Goal: Task Accomplishment & Management: Complete application form

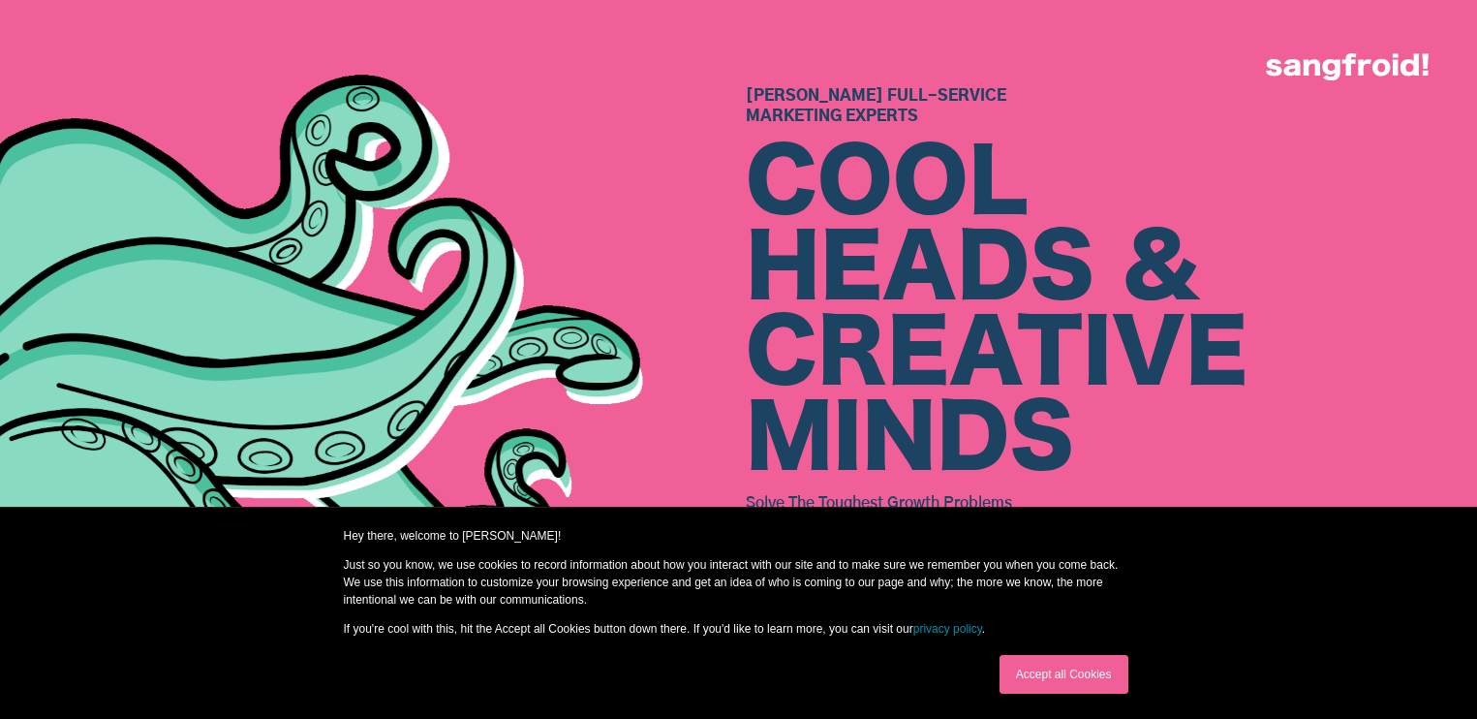
click at [1036, 667] on link "Accept all Cookies" at bounding box center [1064, 674] width 129 height 39
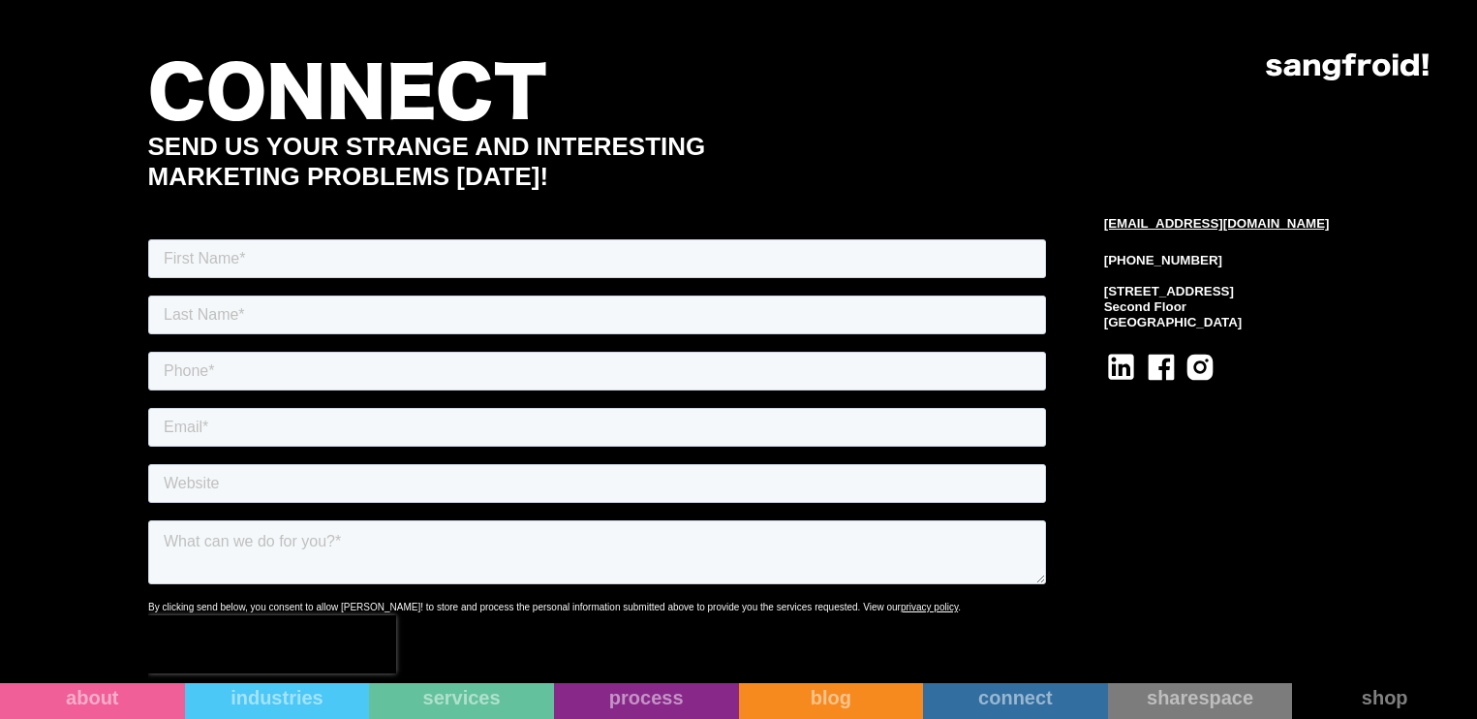
scroll to position [8746, 0]
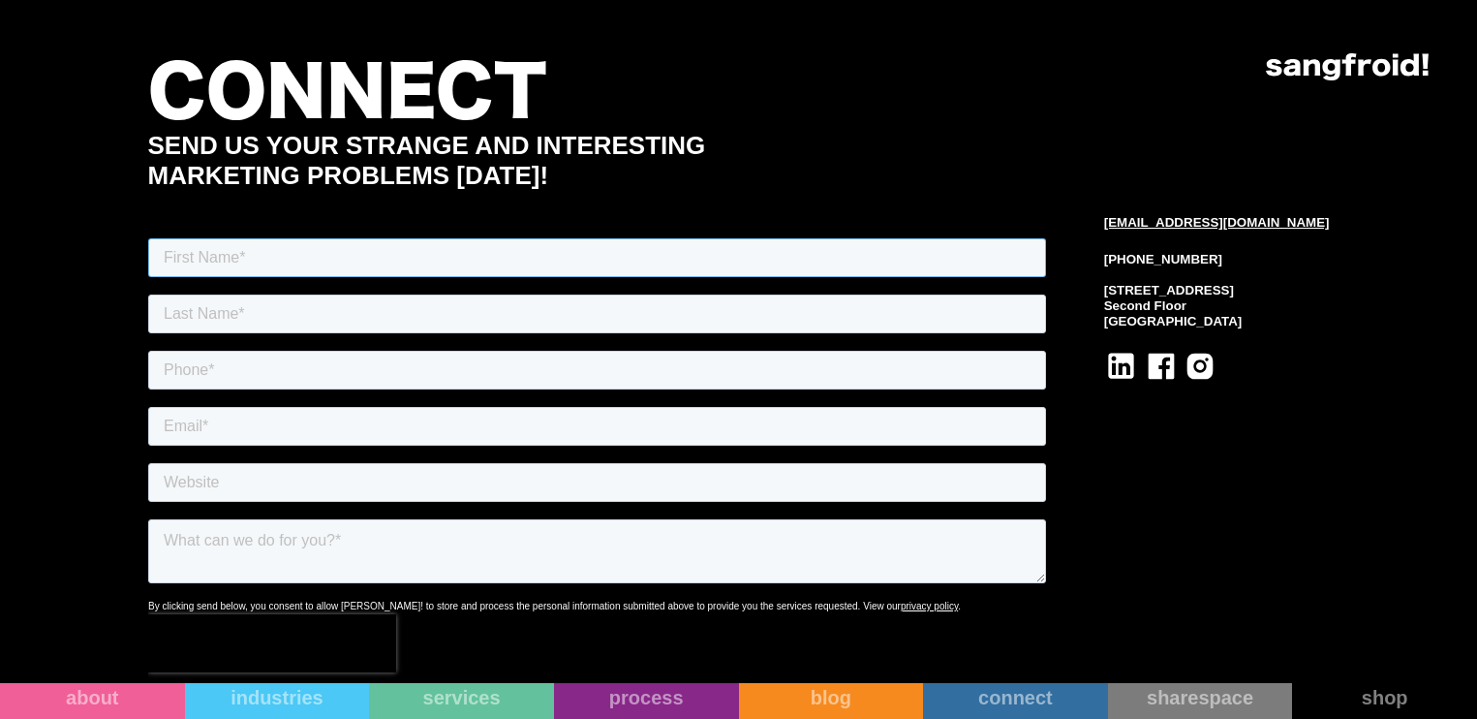
click at [583, 259] on input "text" at bounding box center [596, 257] width 898 height 39
type input "[PERSON_NAME]"
type input "Hill"
type input "8018601998"
click at [531, 428] on input "email" at bounding box center [596, 426] width 898 height 39
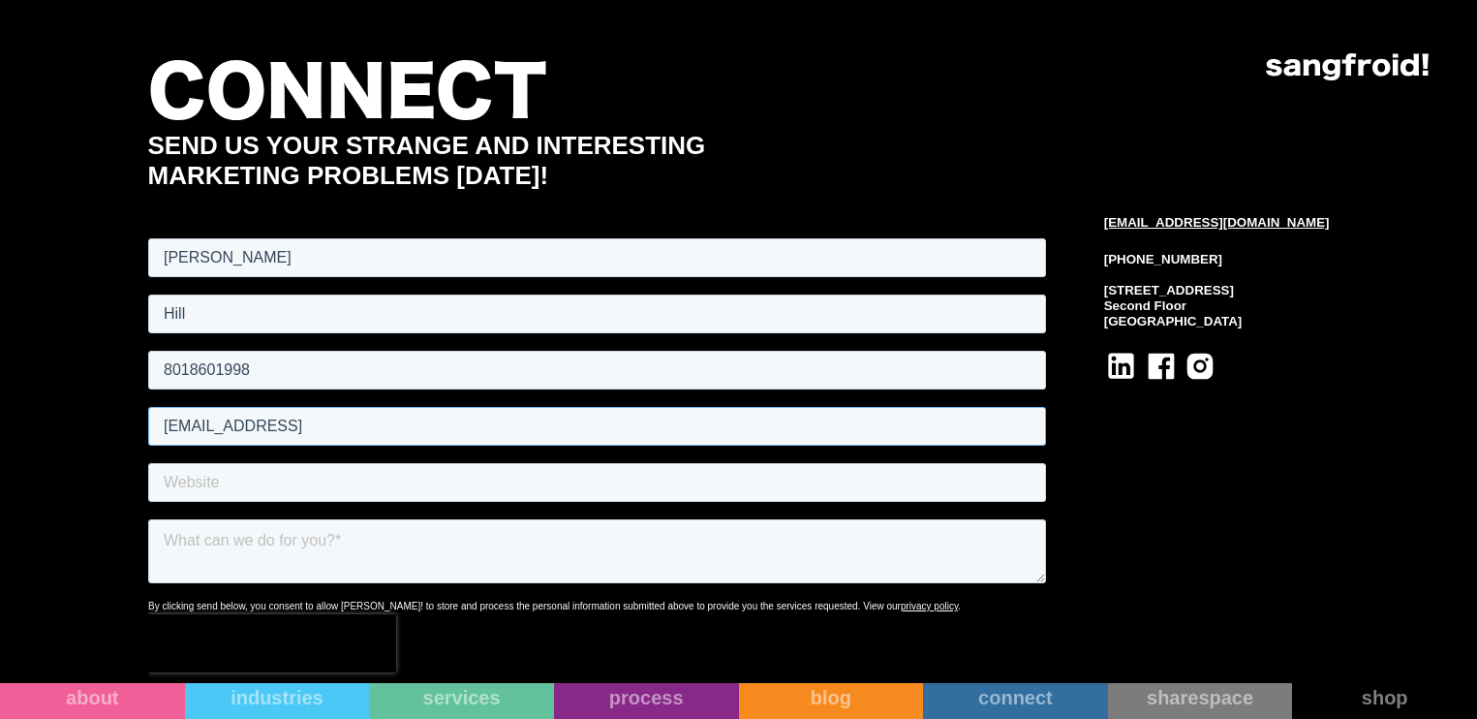
type input "[EMAIL_ADDRESS]"
click at [513, 473] on input "text" at bounding box center [596, 482] width 898 height 39
type input "[URL]"
click at [511, 559] on textarea at bounding box center [596, 551] width 898 height 64
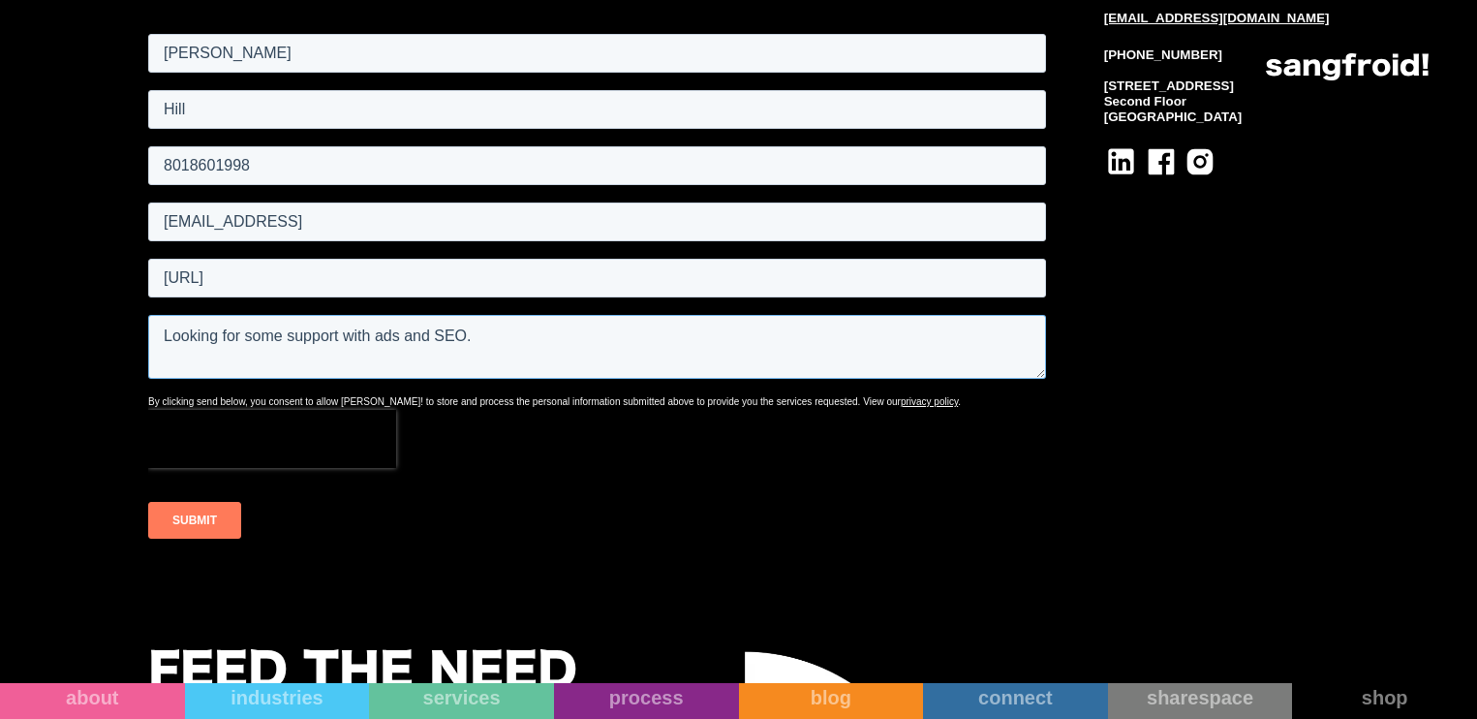
scroll to position [8960, 0]
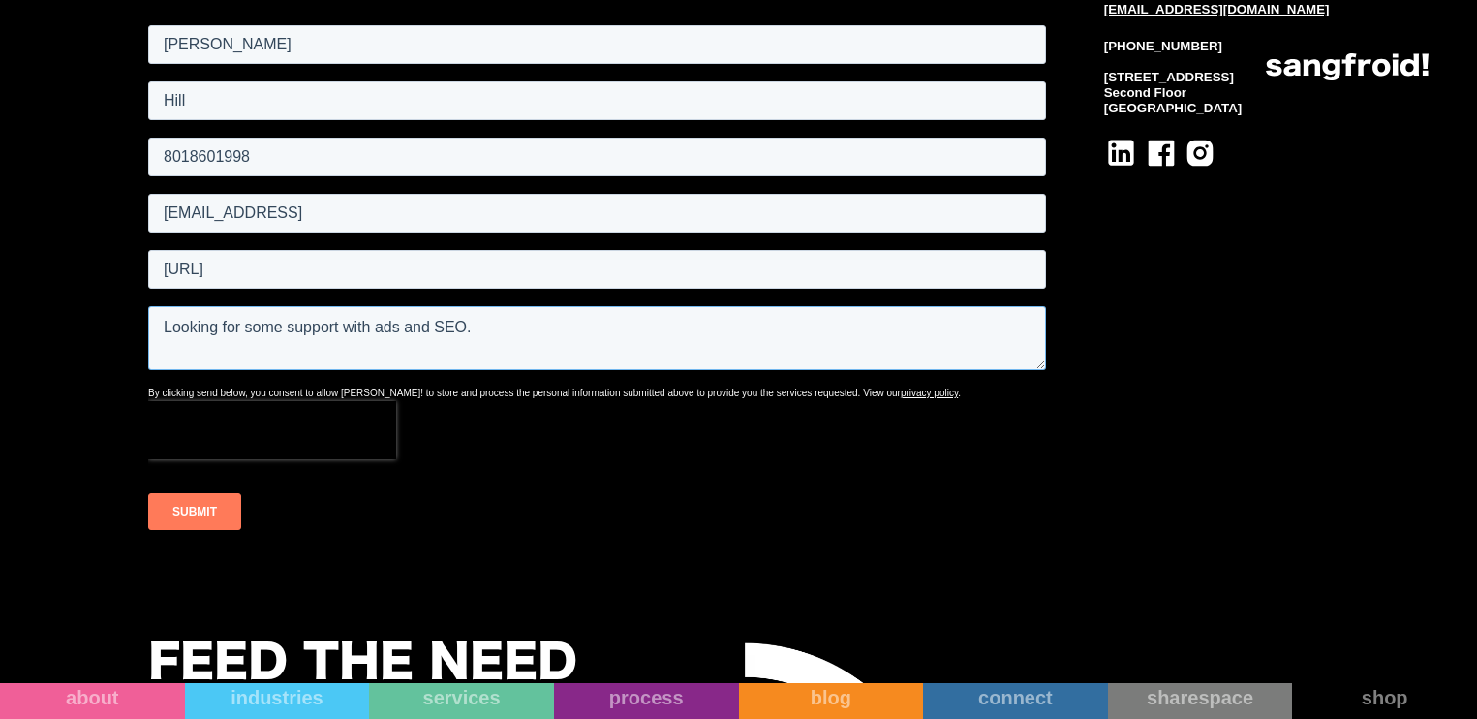
type textarea "Looking for some support with ads and SEO."
click at [216, 522] on input "SUBMIT" at bounding box center [193, 511] width 93 height 37
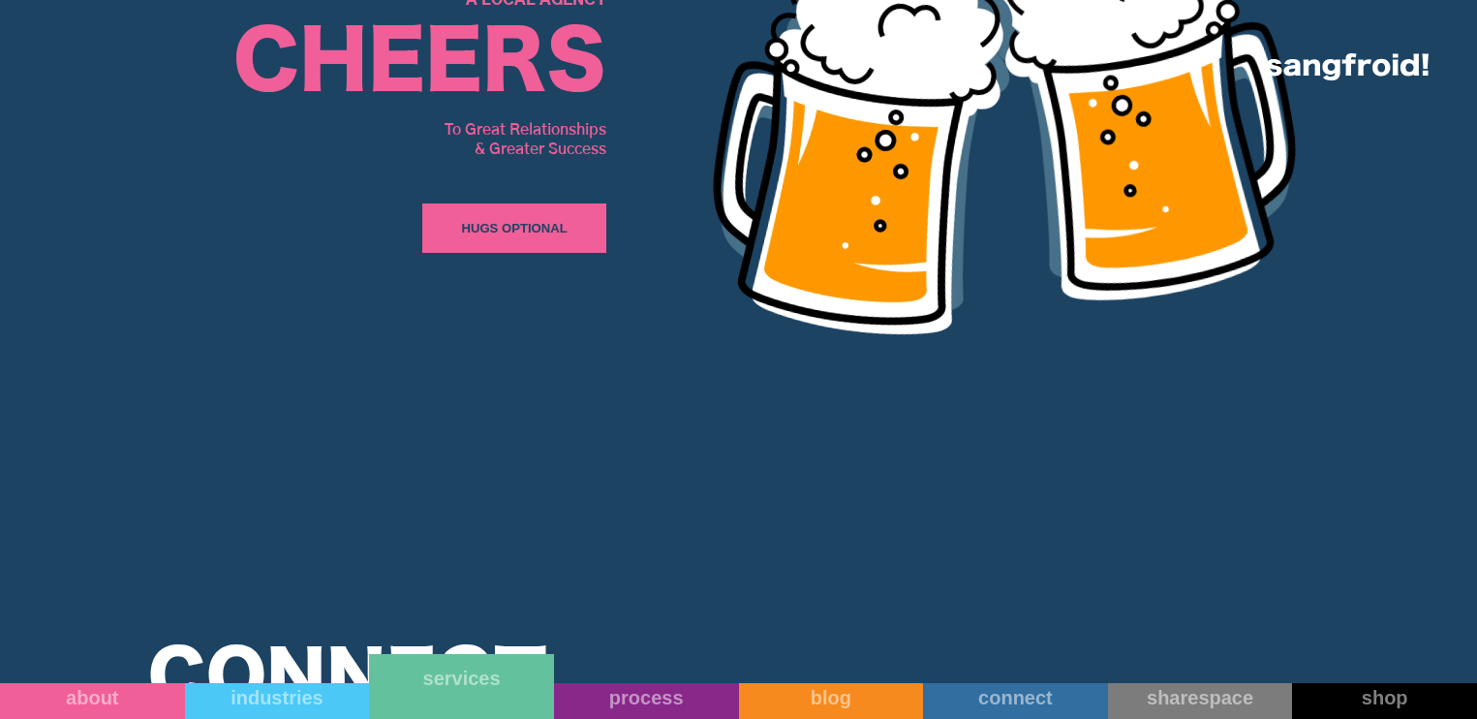
scroll to position [8163, 0]
